Goal: Check status: Check status

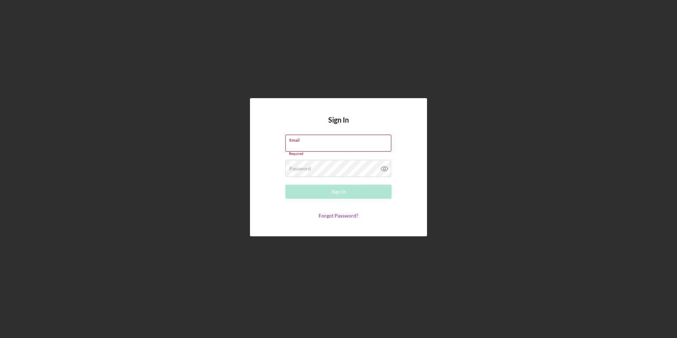
type input "[EMAIL_ADDRESS][DOMAIN_NAME]"
click at [337, 190] on div "Sign In" at bounding box center [338, 191] width 15 height 14
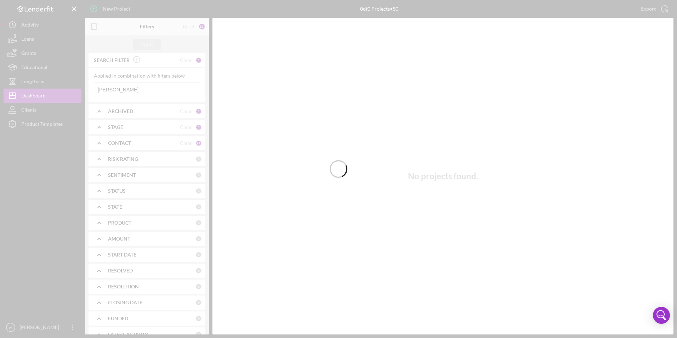
click at [126, 87] on div at bounding box center [338, 169] width 677 height 338
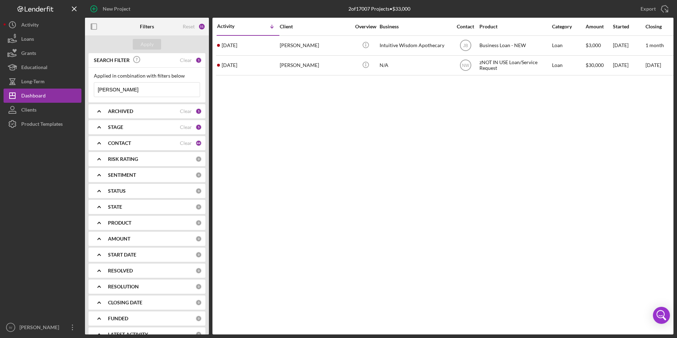
drag, startPoint x: 132, startPoint y: 92, endPoint x: 82, endPoint y: 87, distance: 50.2
click at [79, 87] on div "New Project 2 of 17007 Projects • $33,000 [PERSON_NAME] Export Icon/Export Filt…" at bounding box center [339, 167] width 670 height 334
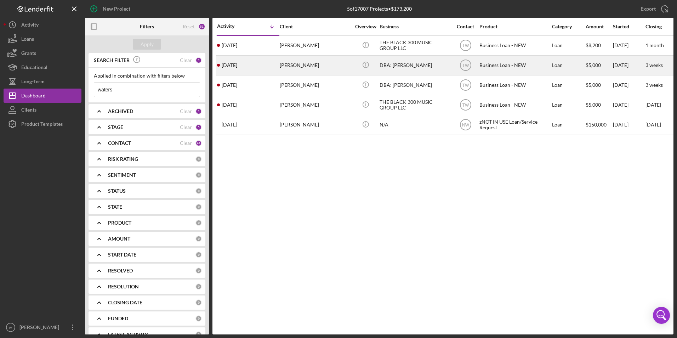
type input "waters"
click at [319, 67] on div "[PERSON_NAME]" at bounding box center [315, 65] width 71 height 19
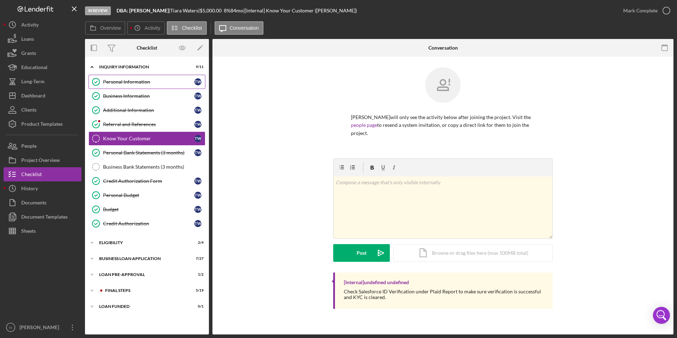
click at [127, 83] on div "Personal Information" at bounding box center [148, 82] width 91 height 6
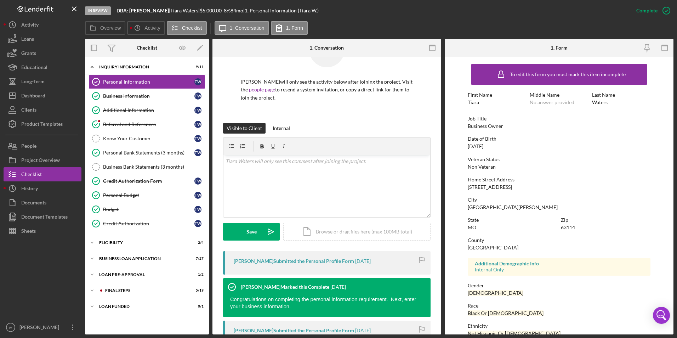
scroll to position [53, 0]
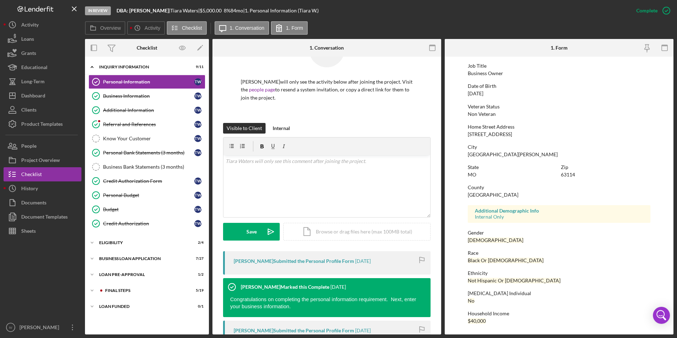
drag, startPoint x: 169, startPoint y: 157, endPoint x: 320, endPoint y: 184, distance: 152.9
click at [169, 157] on link "Personal Bank Statements (3 months) Personal Bank Statements (3 months) T W" at bounding box center [146, 152] width 117 height 14
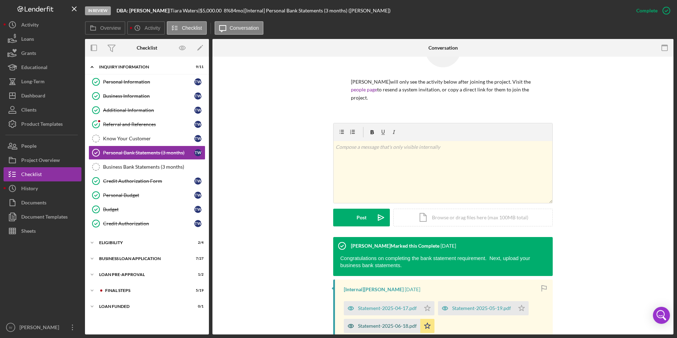
scroll to position [108, 0]
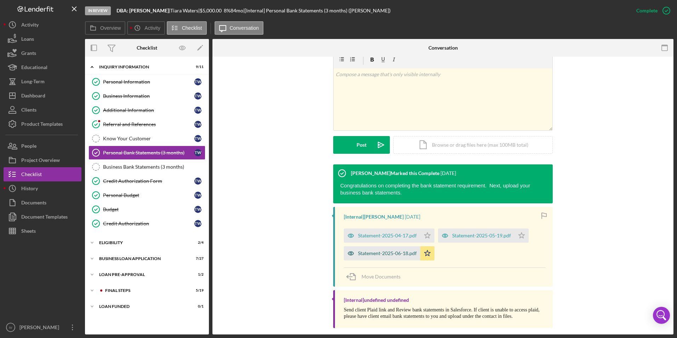
click at [387, 246] on div "Statement-2025-06-18.pdf" at bounding box center [382, 253] width 76 height 14
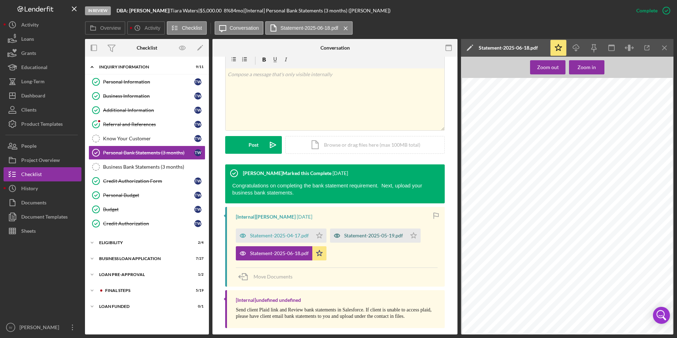
click at [368, 233] on div "Statement-2025-05-19.pdf" at bounding box center [373, 236] width 59 height 6
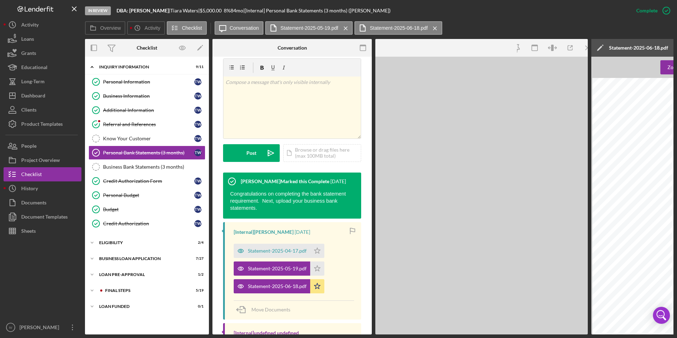
scroll to position [124, 0]
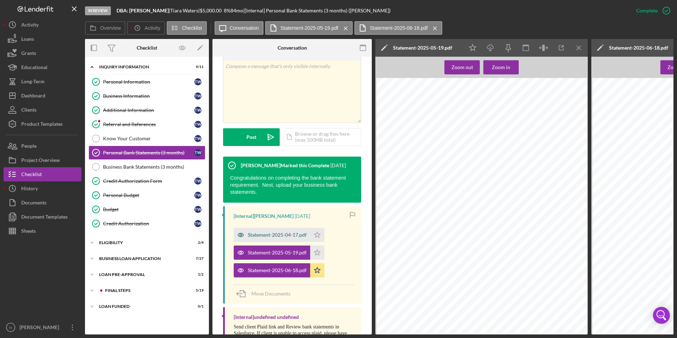
click at [262, 231] on div "Statement-2025-04-17.pdf" at bounding box center [272, 235] width 76 height 14
